Goal: Information Seeking & Learning: Learn about a topic

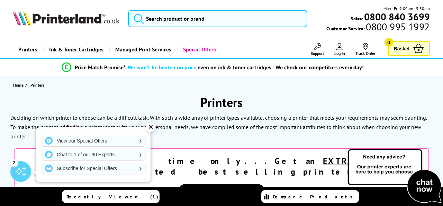
click at [153, 125] on div "✕" at bounding box center [151, 127] width 10 height 10
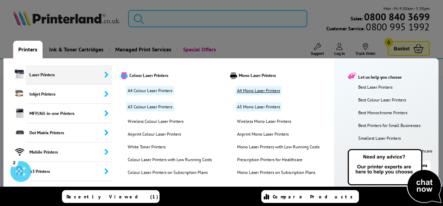
click at [261, 90] on link "A4 Mono Laser Printers" at bounding box center [258, 90] width 46 height 9
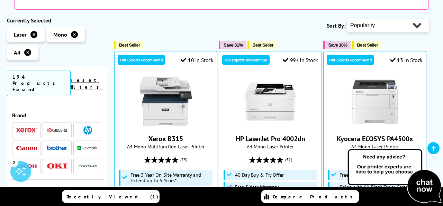
scroll to position [188, 0]
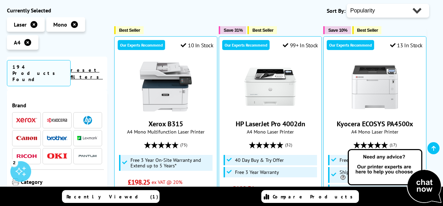
click at [57, 136] on img at bounding box center [57, 138] width 21 height 5
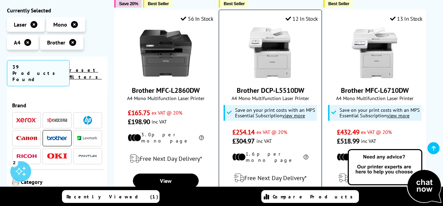
scroll to position [385, 0]
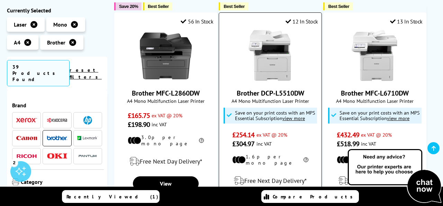
click at [274, 76] on img at bounding box center [270, 56] width 52 height 52
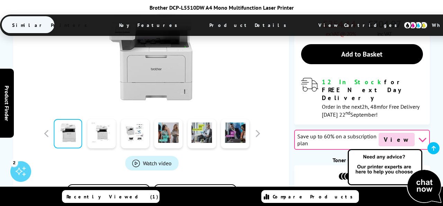
scroll to position [248, 0]
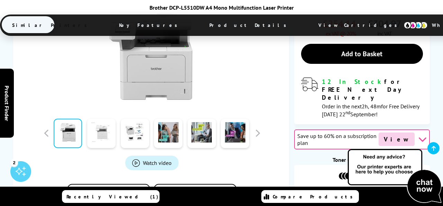
click at [102, 119] on link at bounding box center [101, 133] width 28 height 29
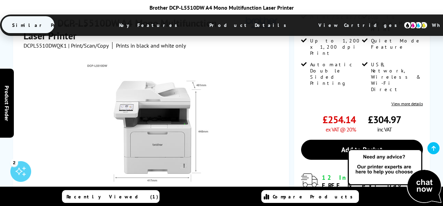
scroll to position [236, 0]
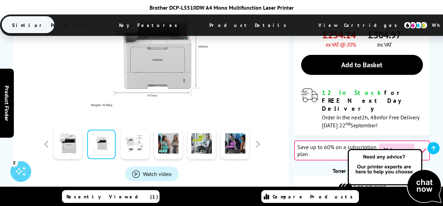
click at [137, 130] on link at bounding box center [135, 144] width 28 height 29
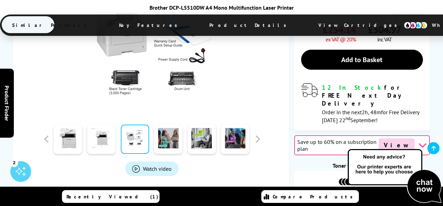
scroll to position [242, 0]
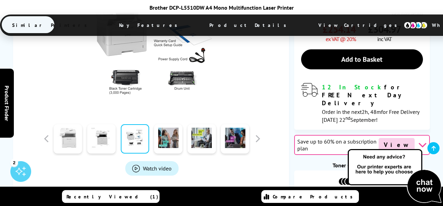
click at [74, 124] on link at bounding box center [68, 138] width 28 height 29
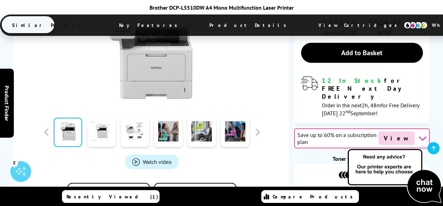
scroll to position [250, 0]
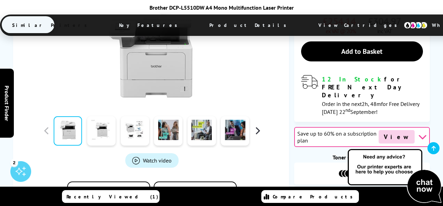
click at [258, 126] on button "button" at bounding box center [257, 131] width 10 height 10
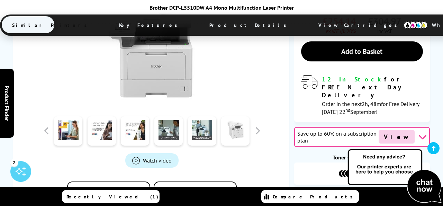
click at [234, 117] on link at bounding box center [235, 131] width 28 height 29
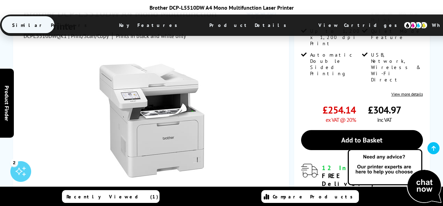
scroll to position [229, 0]
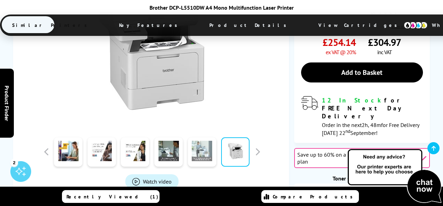
click at [202, 138] on link at bounding box center [202, 152] width 28 height 29
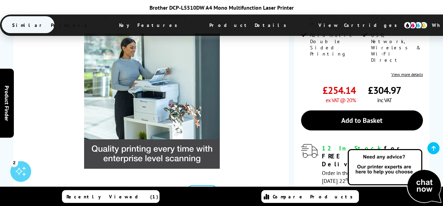
scroll to position [178, 0]
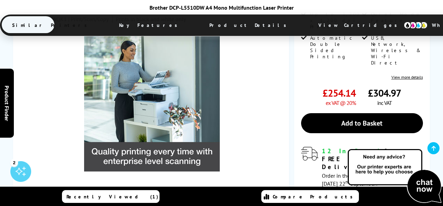
click at [172, 188] on link at bounding box center [168, 202] width 28 height 29
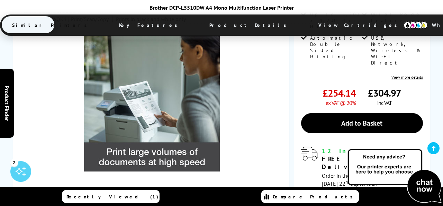
click at [136, 188] on link at bounding box center [135, 202] width 28 height 29
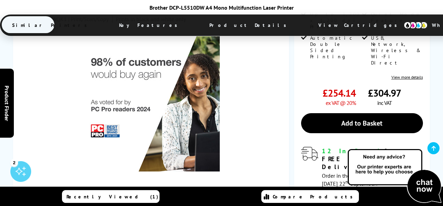
click at [101, 188] on link at bounding box center [101, 202] width 28 height 29
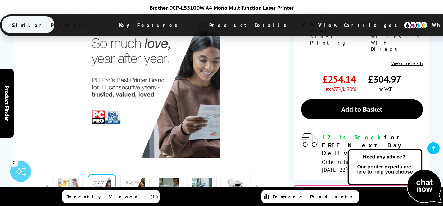
scroll to position [193, 0]
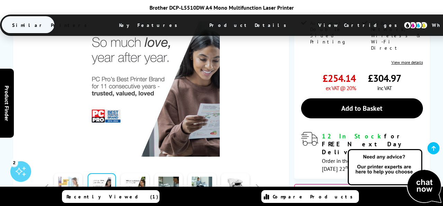
click at [69, 174] on link at bounding box center [68, 188] width 28 height 29
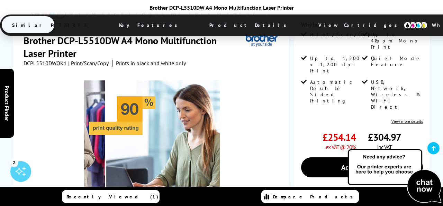
scroll to position [179, 0]
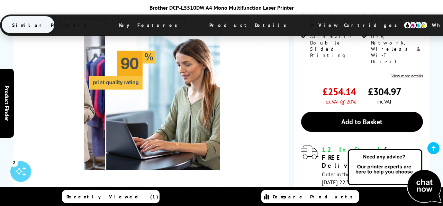
click at [47, 196] on button "button" at bounding box center [46, 201] width 10 height 10
click at [235, 187] on link at bounding box center [235, 201] width 28 height 29
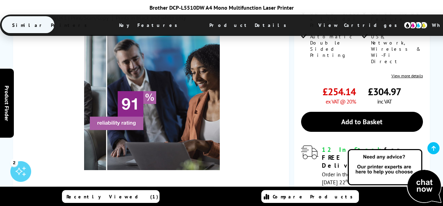
click at [217, 184] on div at bounding box center [202, 201] width 34 height 35
click at [207, 187] on link at bounding box center [202, 201] width 28 height 29
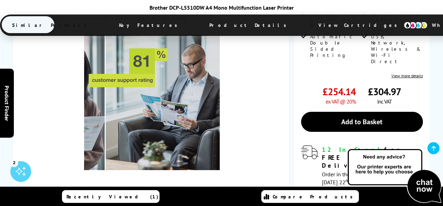
click at [176, 187] on link at bounding box center [168, 201] width 28 height 29
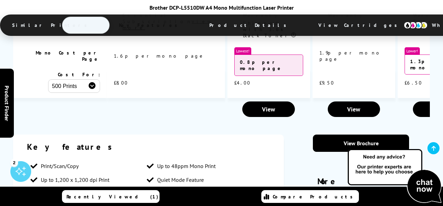
scroll to position [1099, 0]
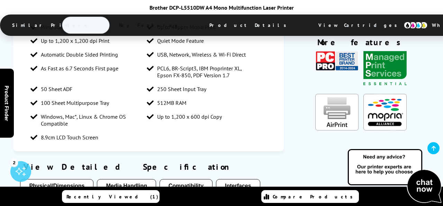
scroll to position [1240, 0]
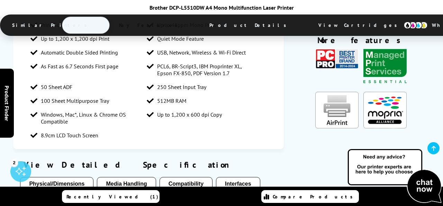
click at [224, 177] on button "Interfaces" at bounding box center [238, 184] width 44 height 14
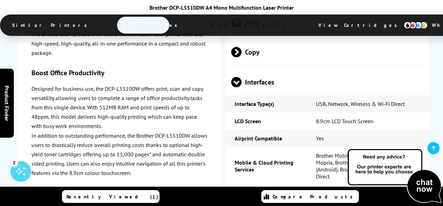
scroll to position [1929, 0]
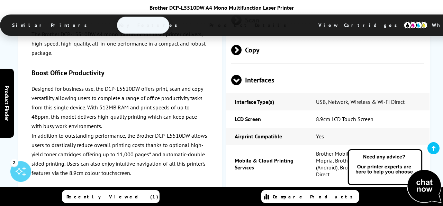
click at [289, 187] on span "System Specification" at bounding box center [327, 200] width 193 height 26
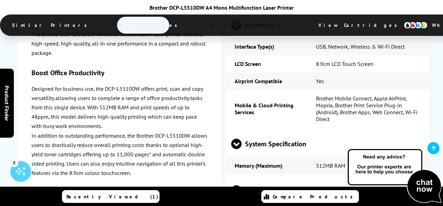
scroll to position [1985, 0]
click at [280, 178] on span "Compatibility" at bounding box center [327, 191] width 193 height 26
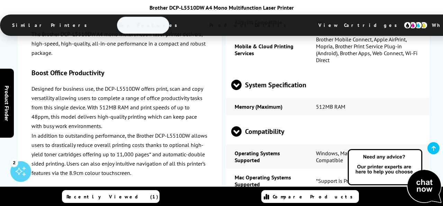
click at [295, 193] on td "Windows Operating Systems Supported" at bounding box center [266, 205] width 81 height 24
drag, startPoint x: 374, startPoint y: 89, endPoint x: 407, endPoint y: 90, distance: 32.5
click at [407, 169] on td "*Support is Provided via Apple AirPrint Only" at bounding box center [368, 181] width 122 height 24
copy td "Apple AirPrint"
click at [159, 115] on p "Designed for business use, the DCP-L5510DW offers print, scan and copy versatil…" at bounding box center [119, 107] width 176 height 47
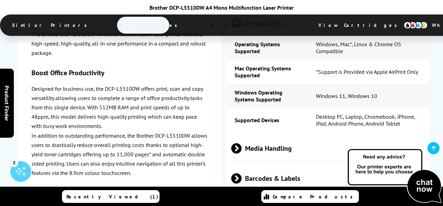
scroll to position [2153, 0]
